Goal: Task Accomplishment & Management: Manage account settings

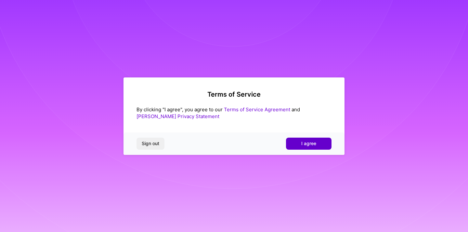
click at [313, 142] on span "I agree" at bounding box center [308, 143] width 15 height 6
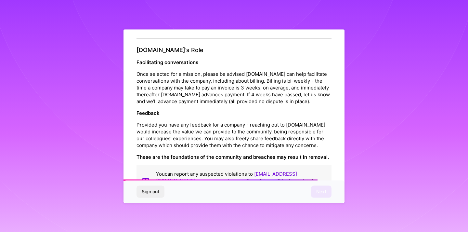
scroll to position [720, 0]
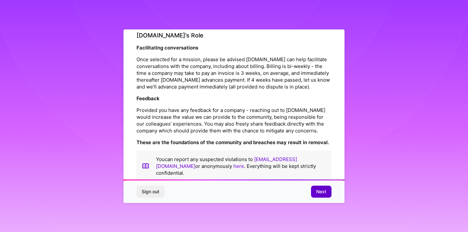
click at [320, 192] on span "Next" at bounding box center [321, 191] width 10 height 6
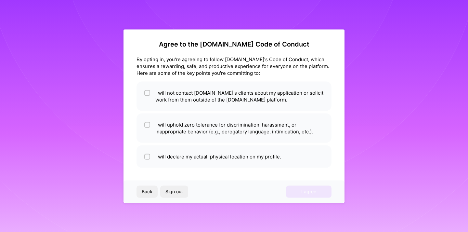
scroll to position [2, 0]
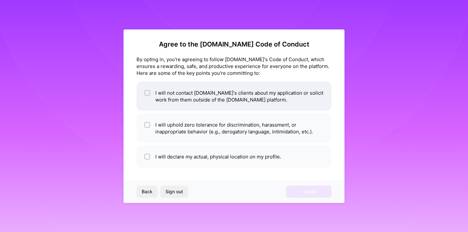
click at [147, 94] on input "checkbox" at bounding box center [148, 93] width 5 height 5
checkbox input "true"
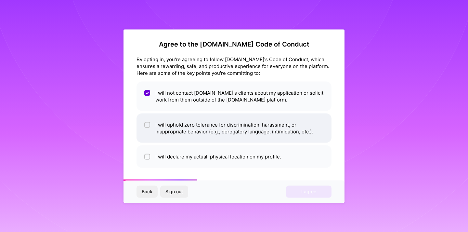
click at [147, 125] on input "checkbox" at bounding box center [148, 124] width 5 height 5
checkbox input "true"
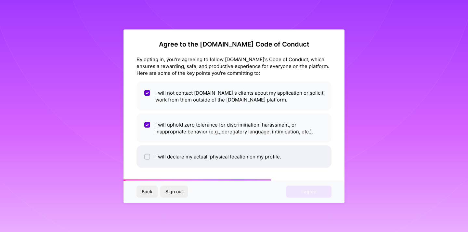
click at [146, 156] on input "checkbox" at bounding box center [148, 156] width 5 height 5
checkbox input "true"
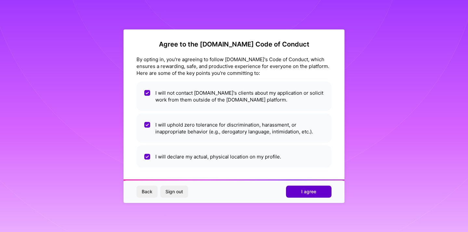
click at [319, 189] on button "I agree" at bounding box center [308, 191] width 45 height 12
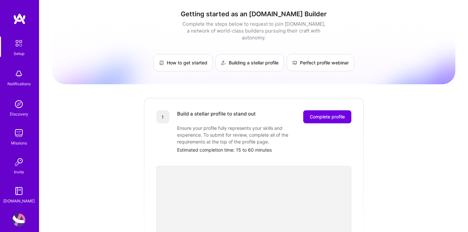
click at [19, 77] on img at bounding box center [18, 73] width 13 height 13
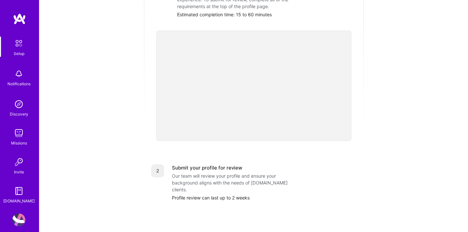
scroll to position [138, 0]
